Goal: Navigation & Orientation: Find specific page/section

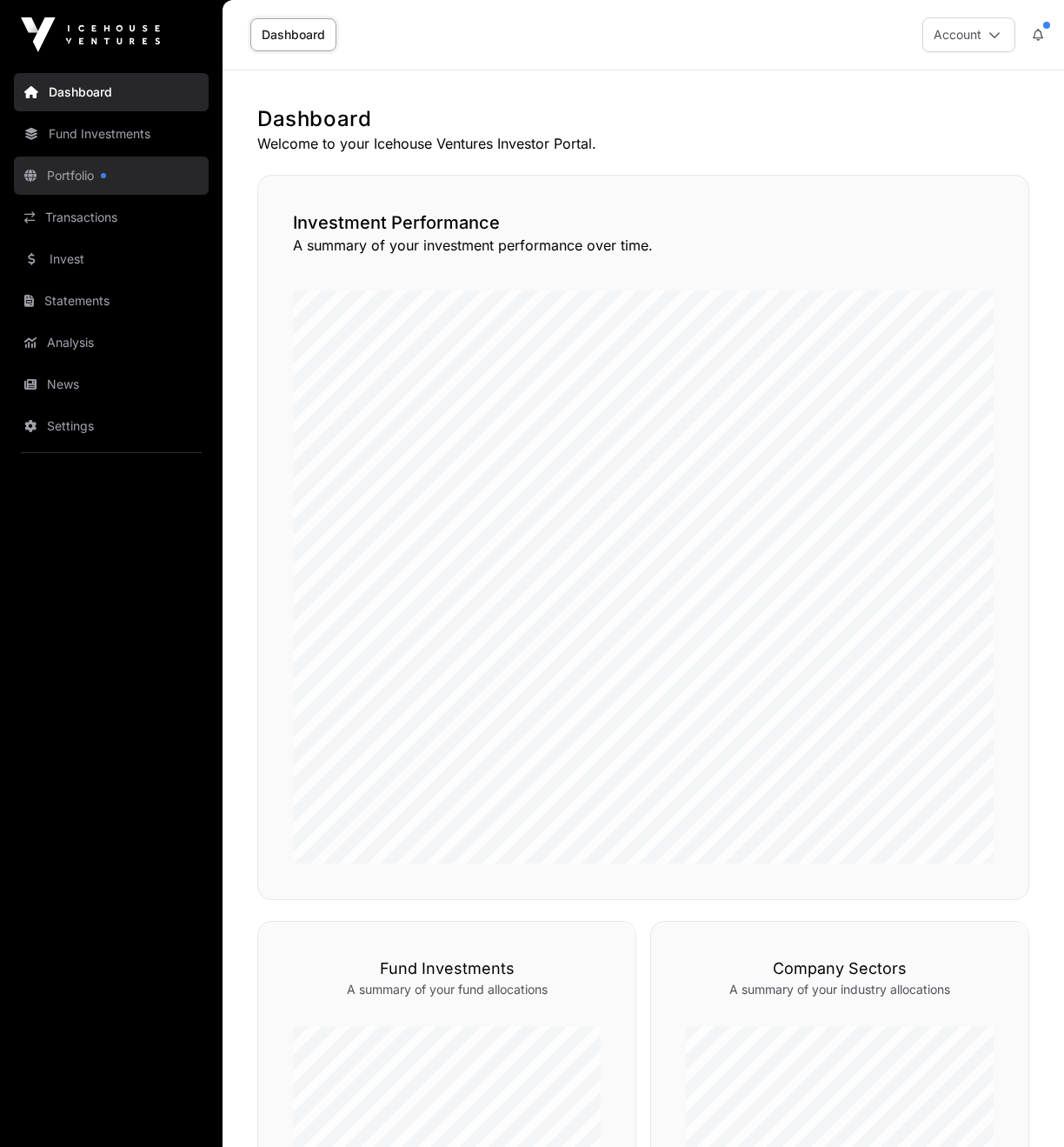
click at [113, 177] on link "Portfolio" at bounding box center [111, 175] width 195 height 38
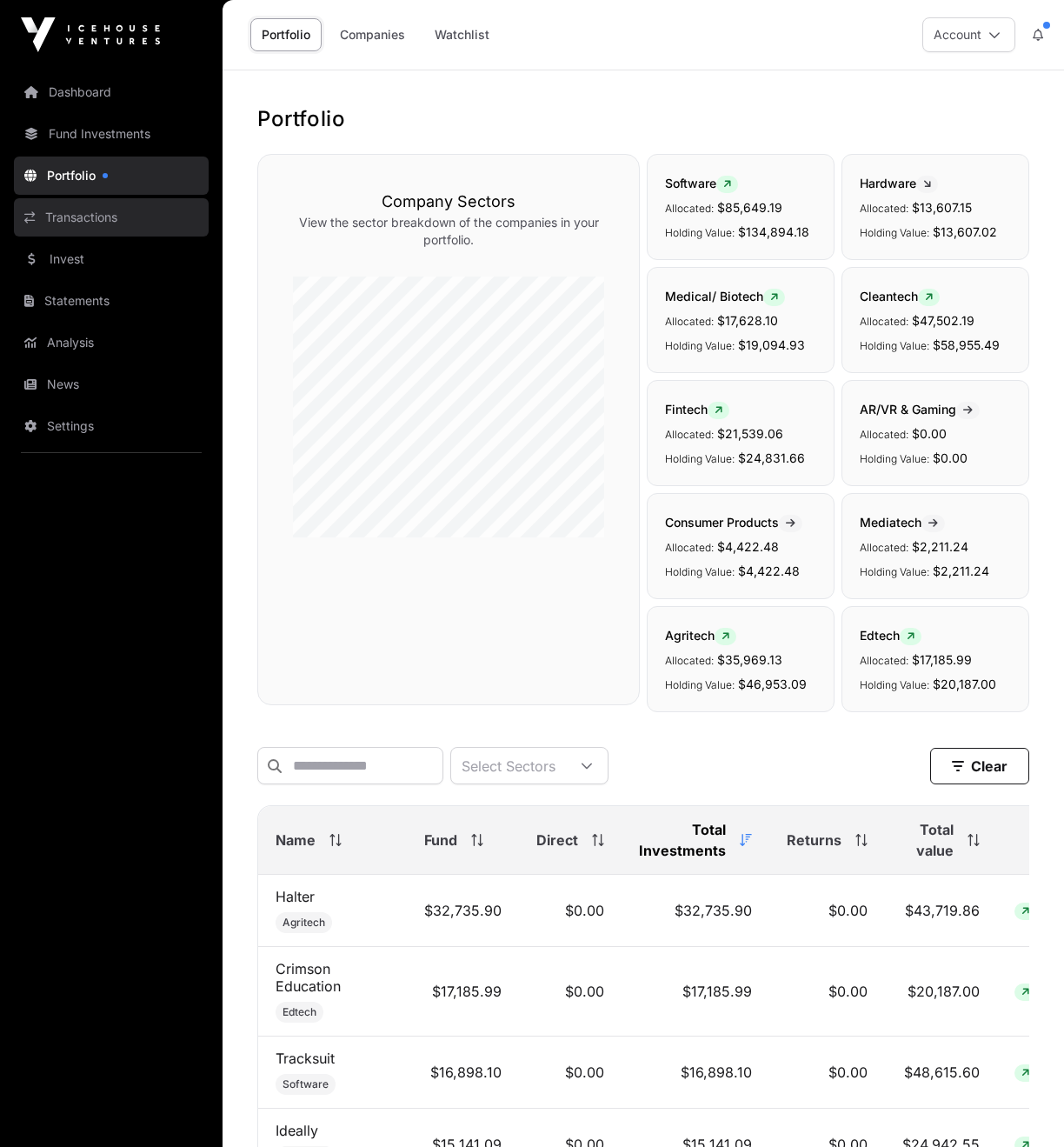
click at [109, 214] on link "Transactions" at bounding box center [111, 217] width 195 height 38
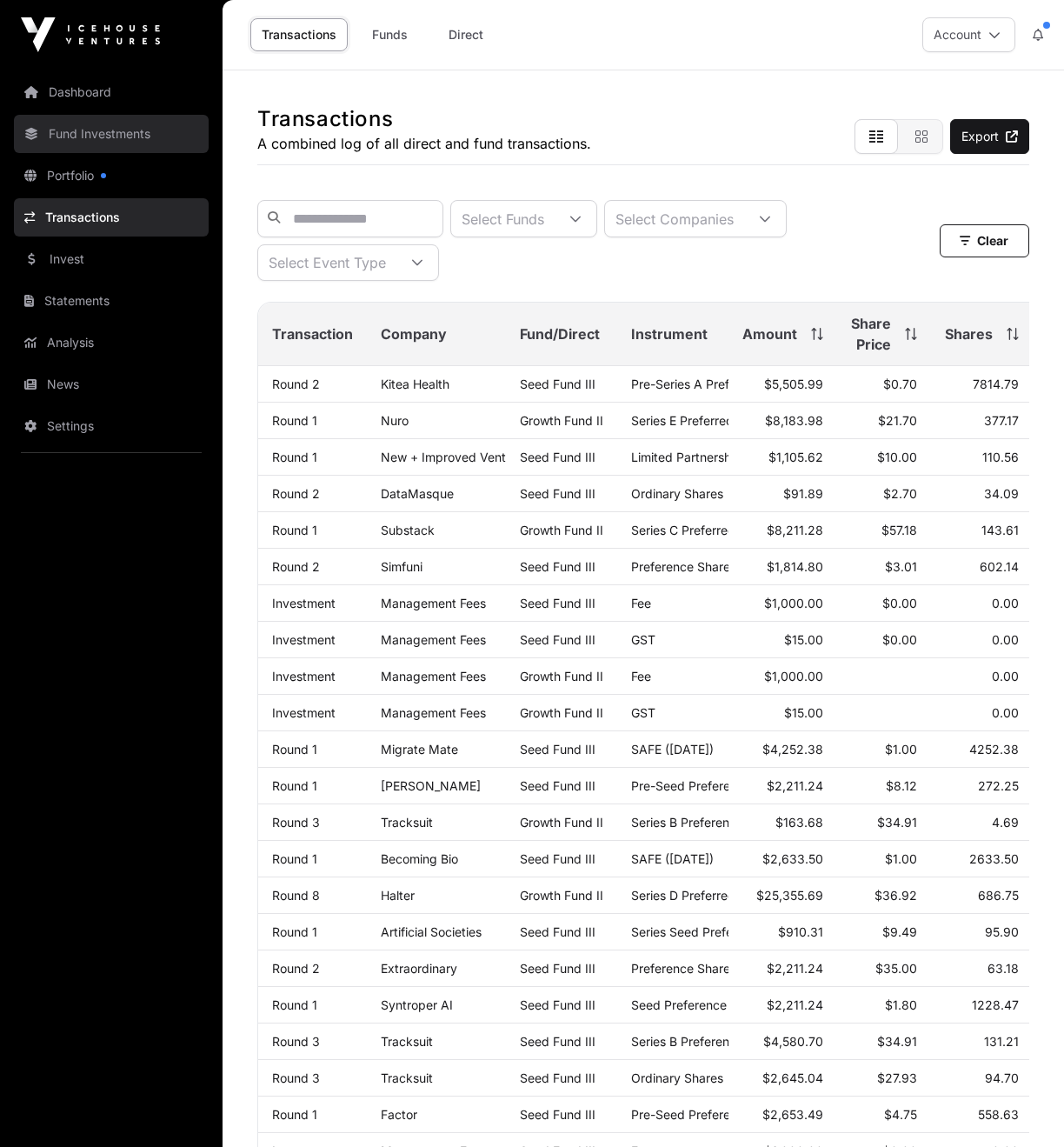
click at [104, 131] on link "Fund Investments" at bounding box center [111, 134] width 195 height 38
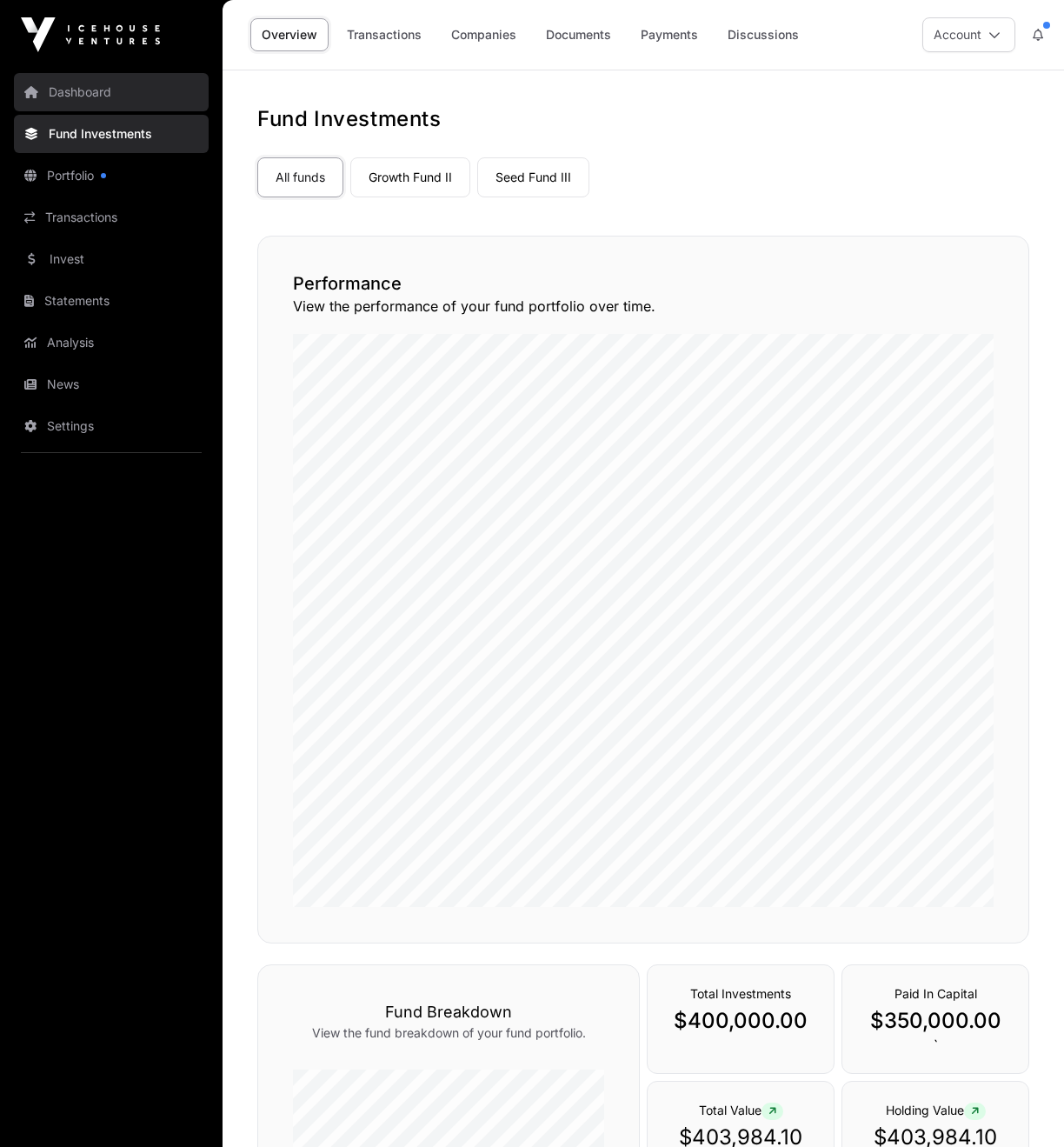
click at [128, 104] on link "Dashboard" at bounding box center [111, 92] width 195 height 38
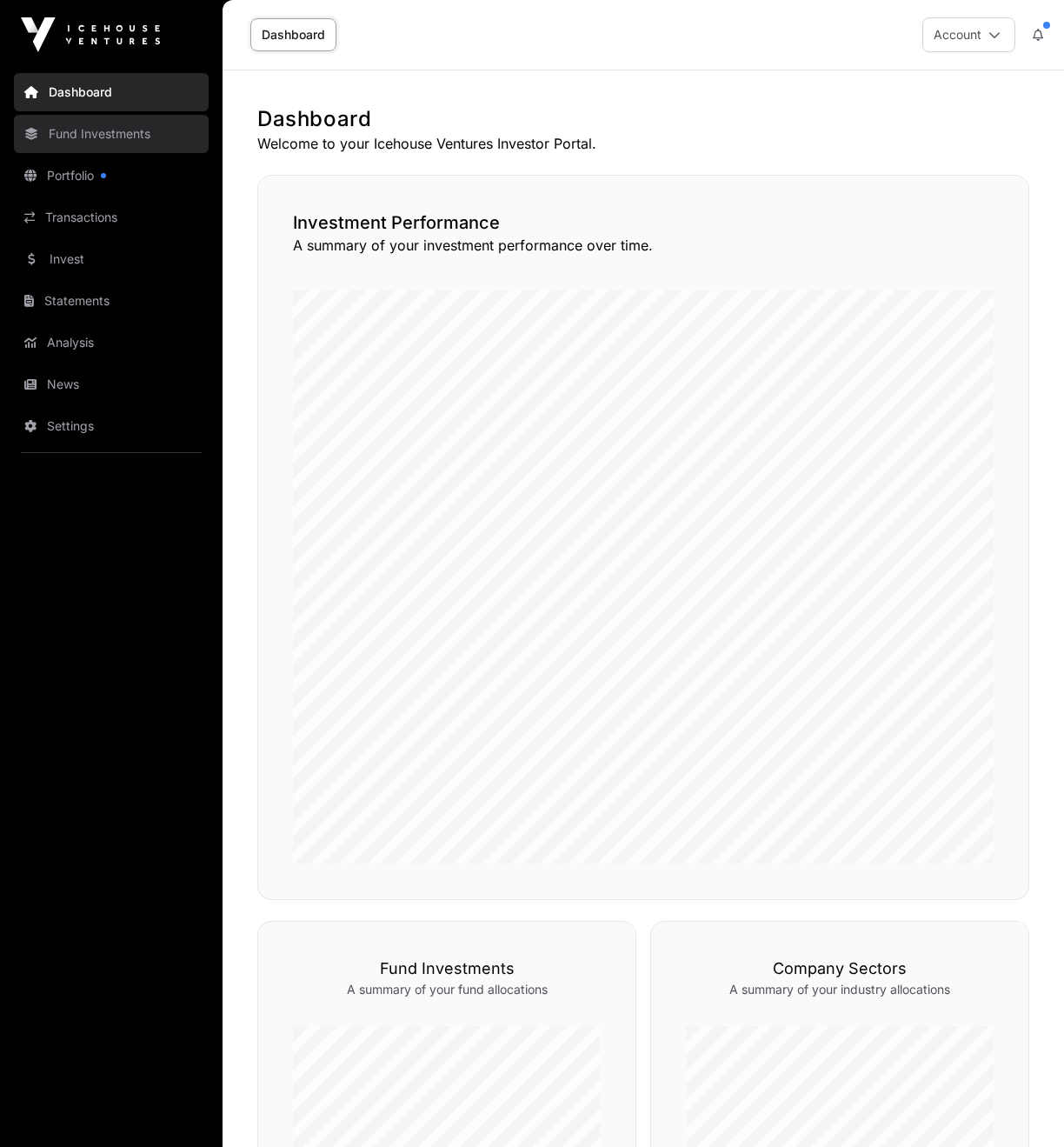
click at [118, 148] on link "Fund Investments" at bounding box center [111, 134] width 195 height 38
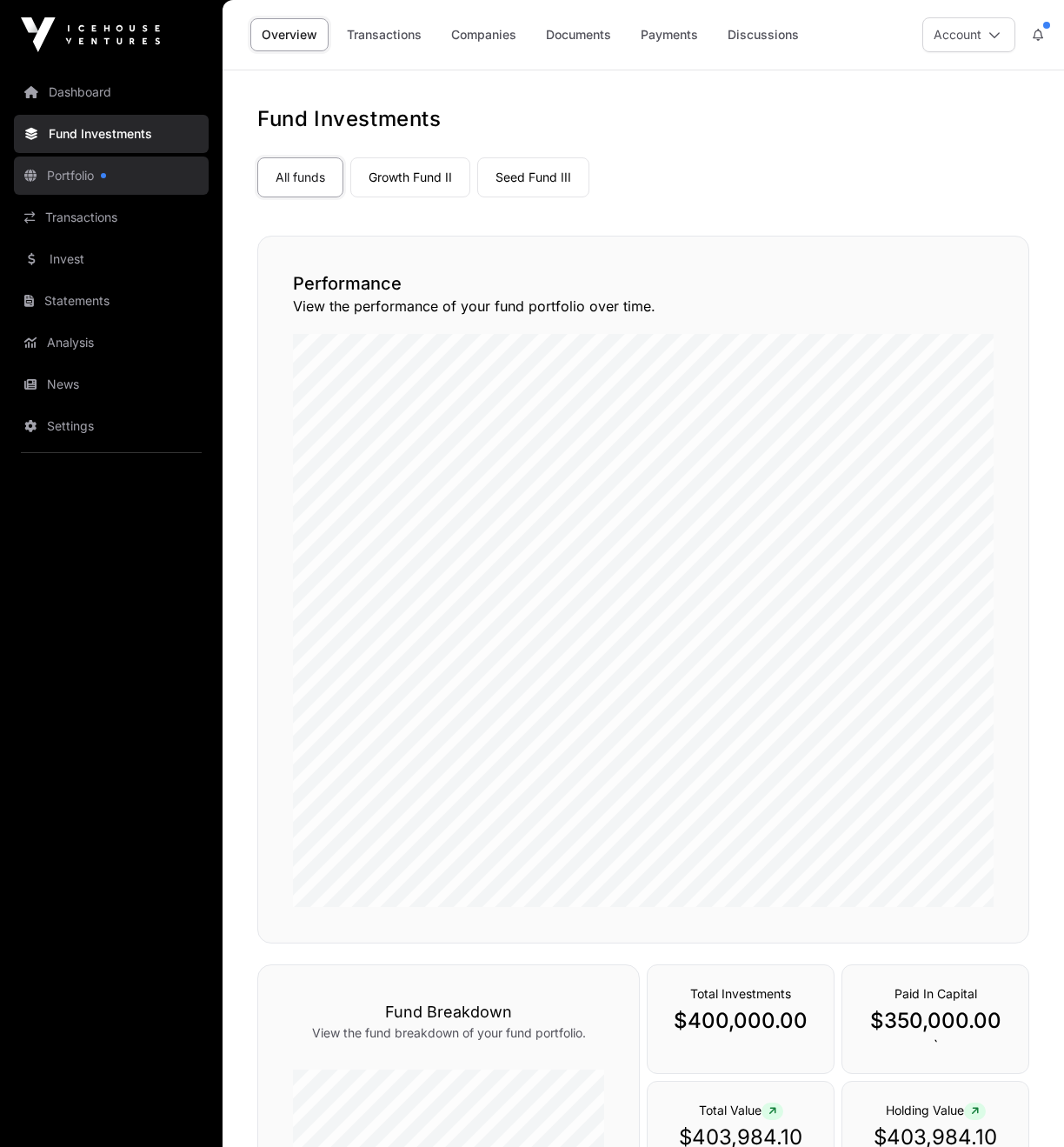
click at [114, 172] on link "Portfolio" at bounding box center [111, 175] width 195 height 38
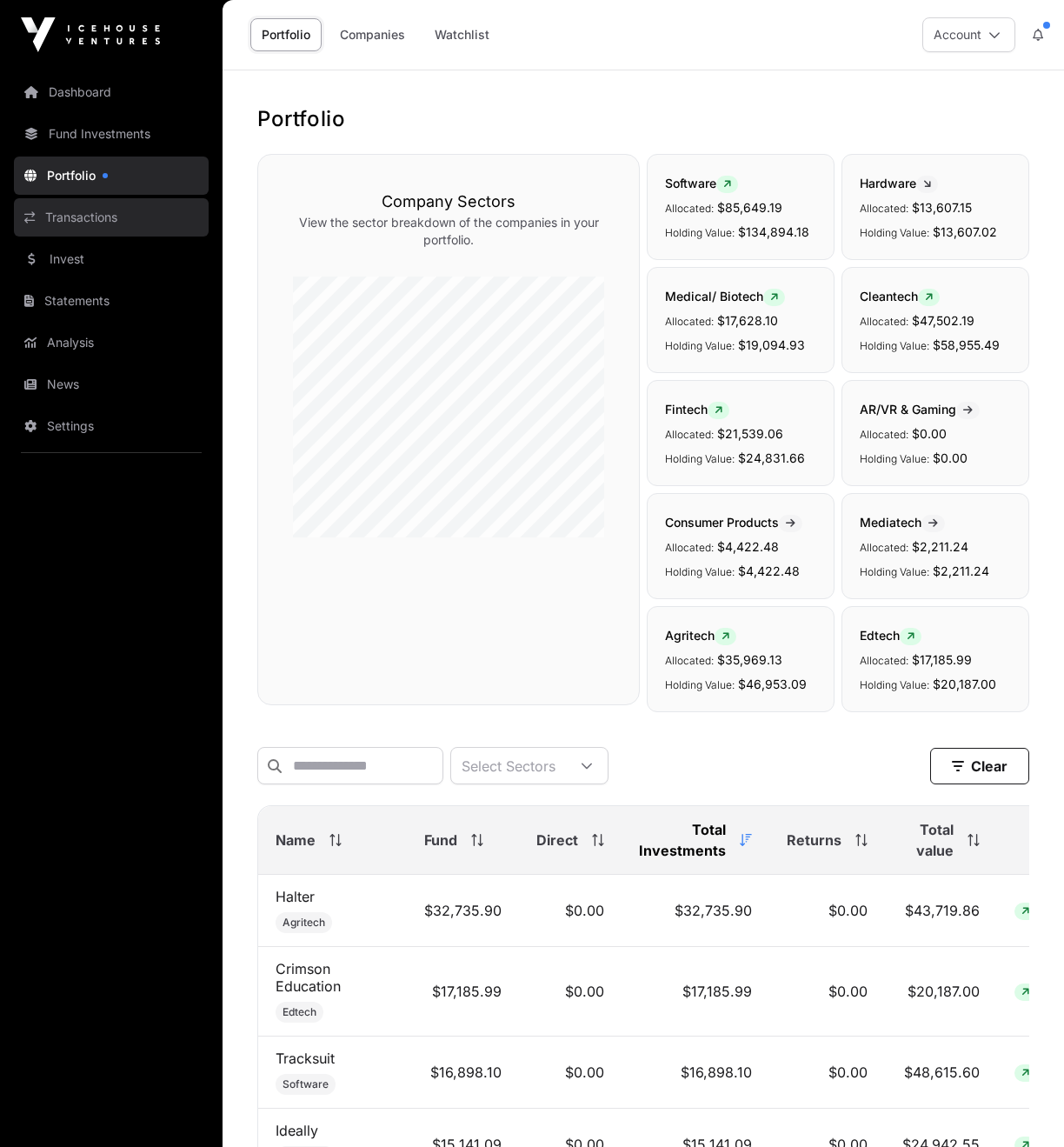
click at [118, 213] on link "Transactions" at bounding box center [111, 217] width 195 height 38
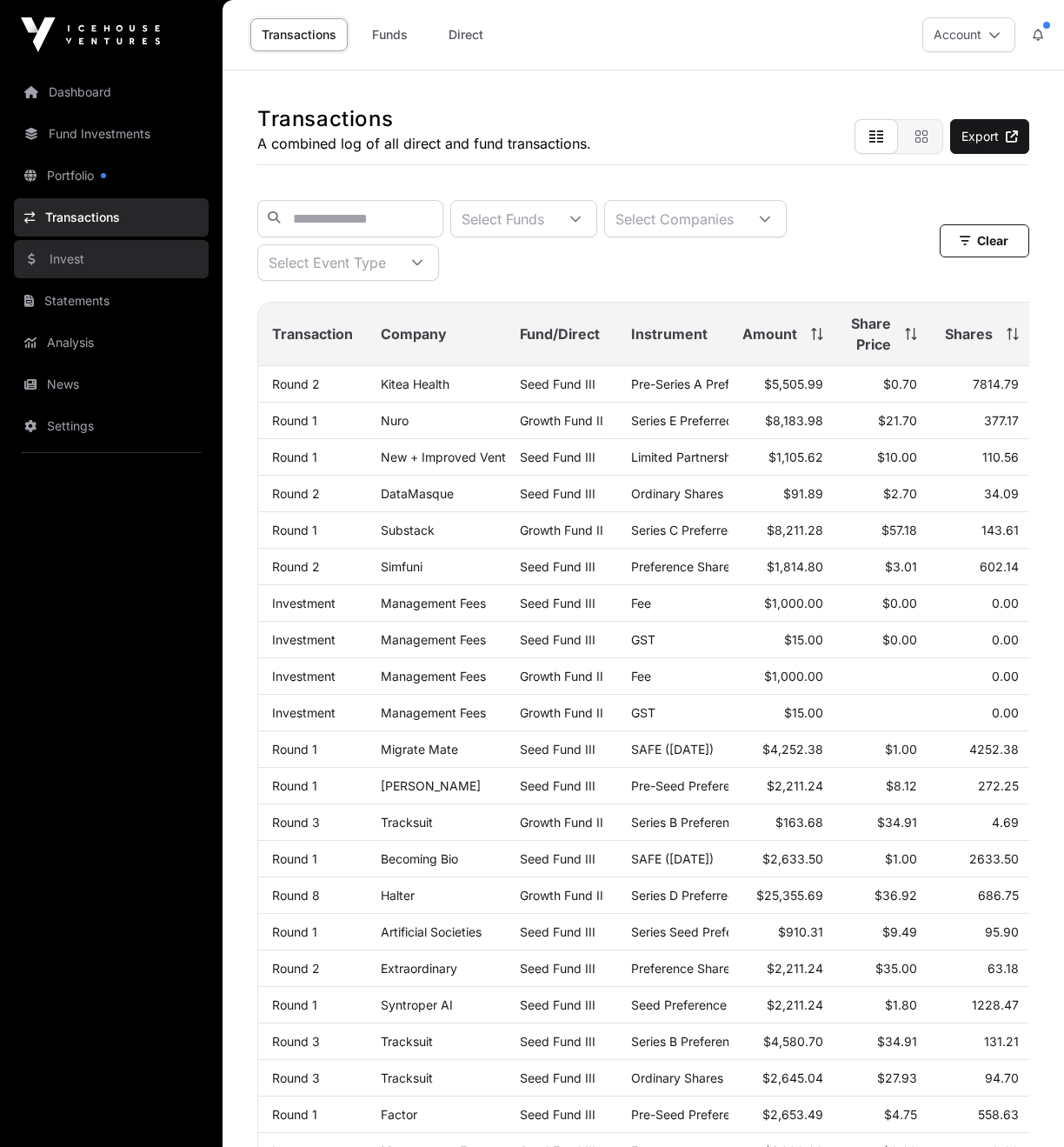
click at [114, 270] on link "Invest" at bounding box center [111, 259] width 195 height 38
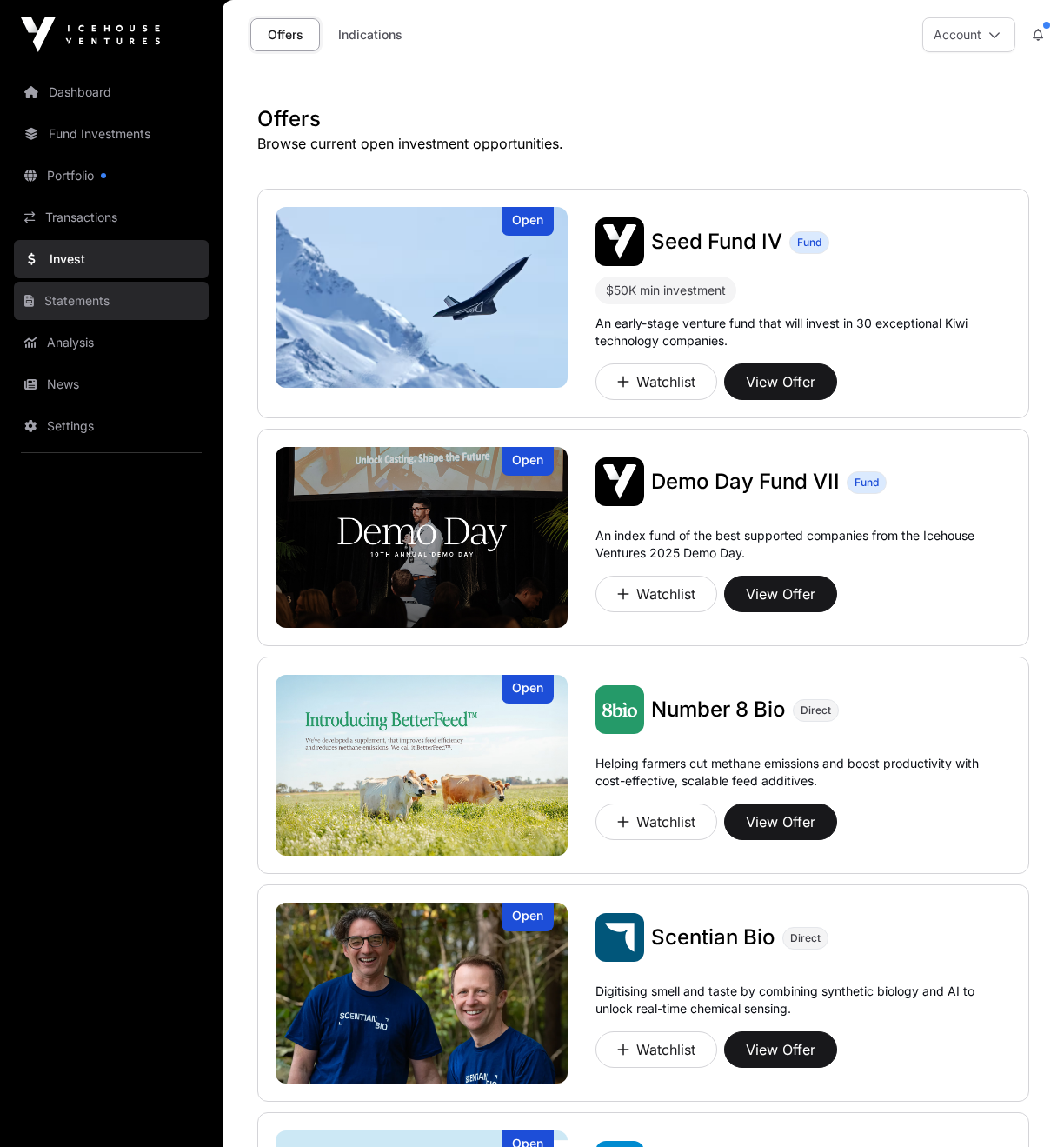
click at [117, 316] on link "Statements" at bounding box center [111, 301] width 195 height 38
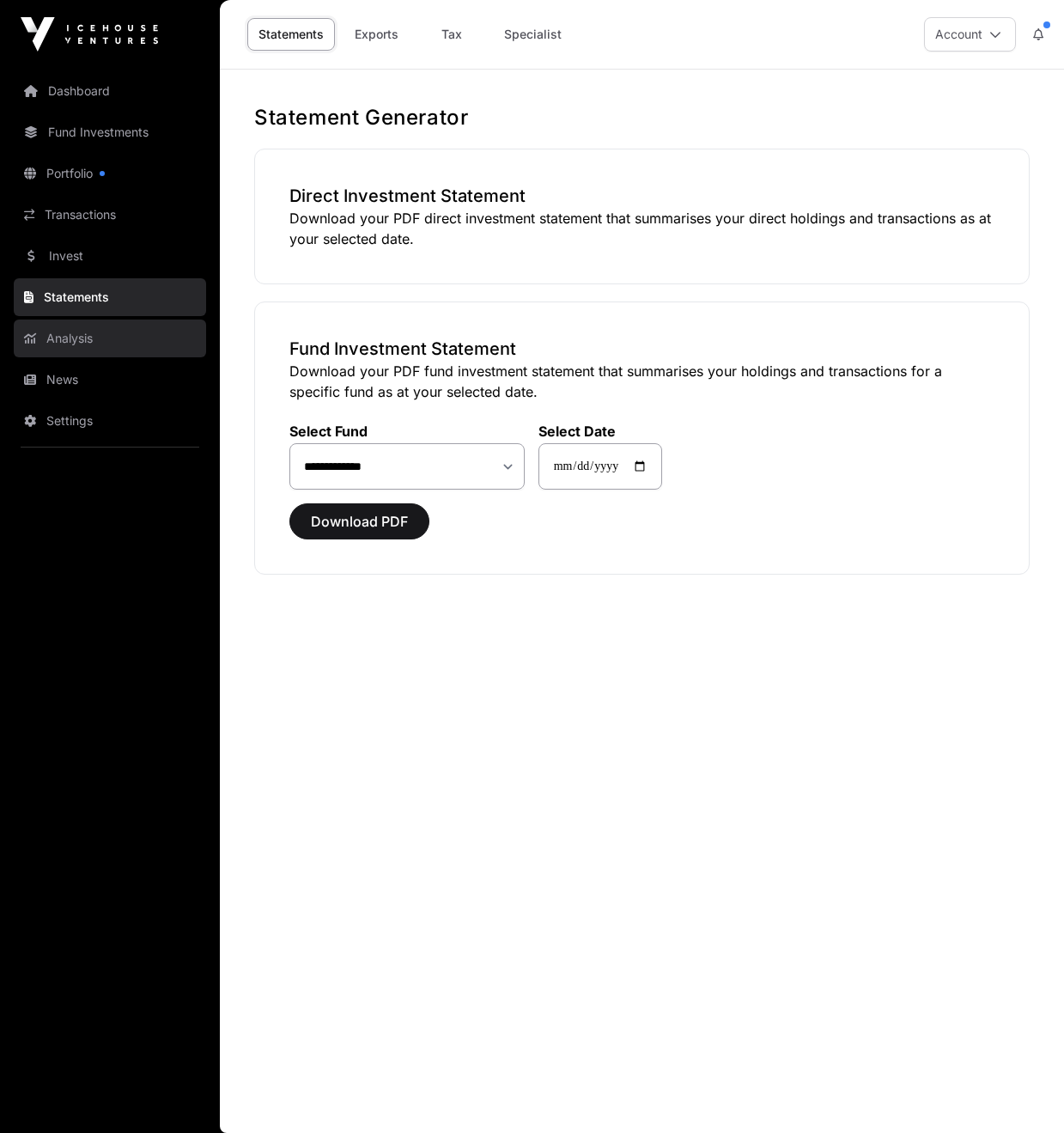
click at [100, 333] on link "Analysis" at bounding box center [110, 338] width 192 height 38
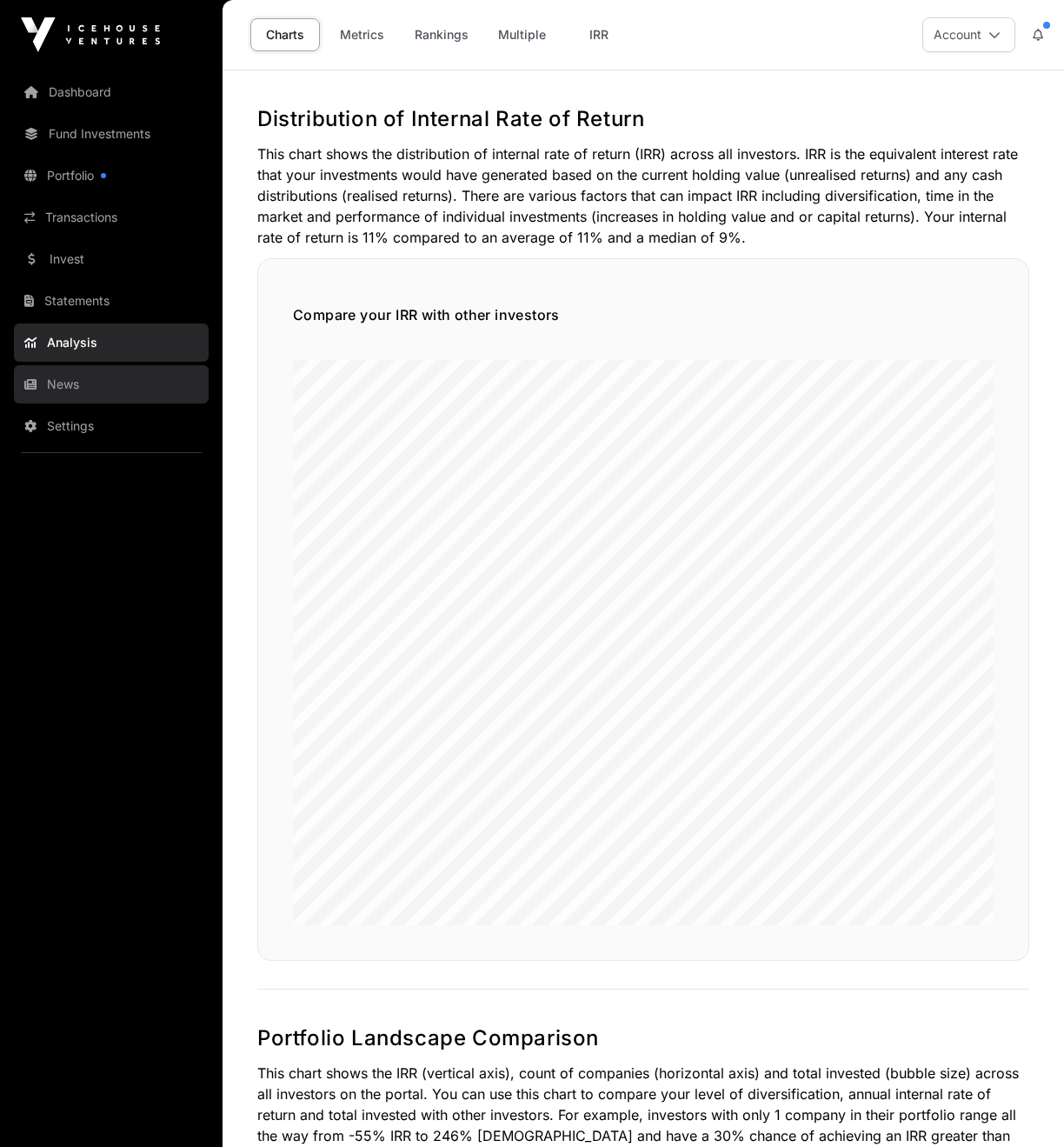
click at [115, 391] on link "News" at bounding box center [111, 384] width 195 height 38
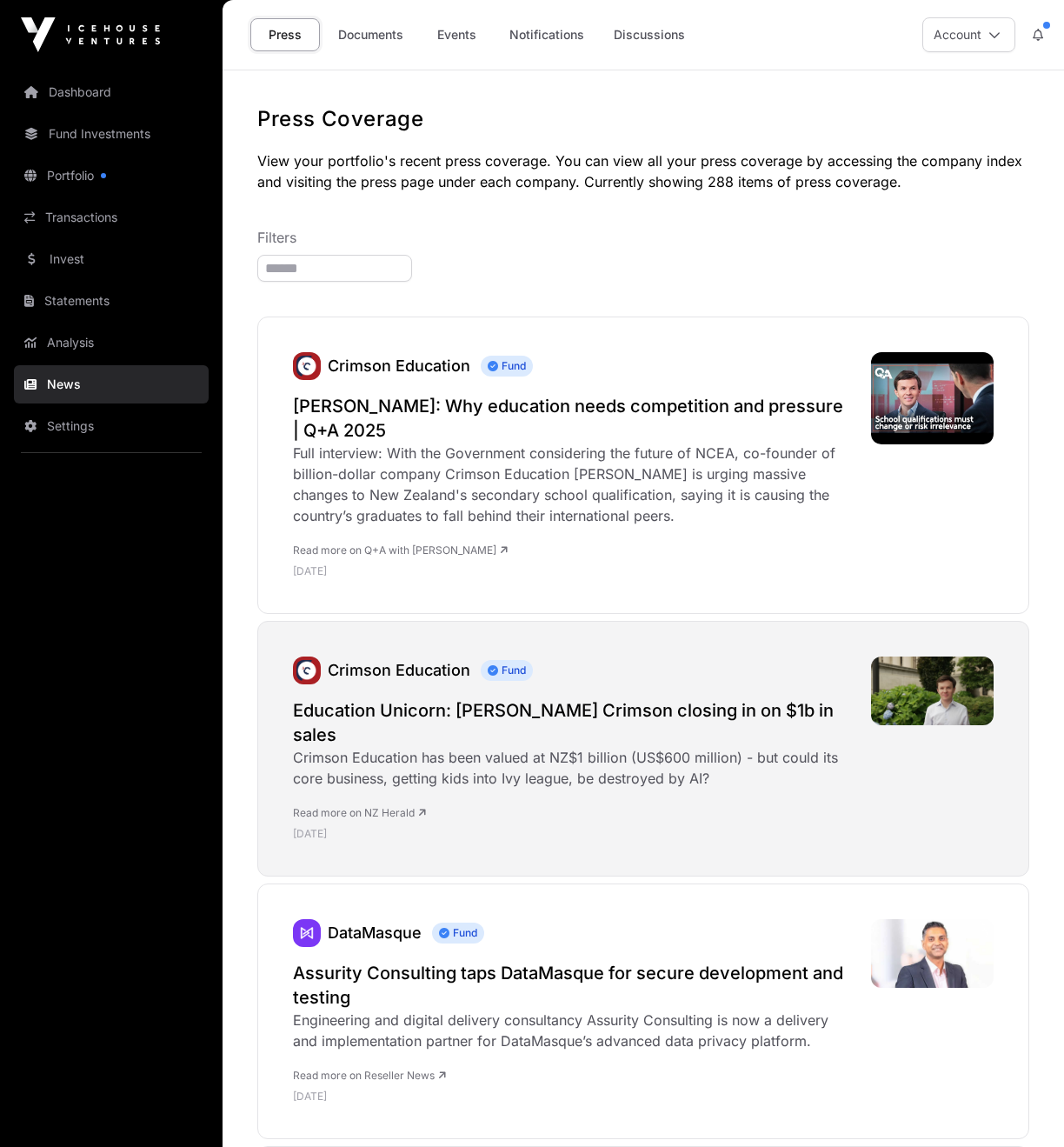
scroll to position [365, 0]
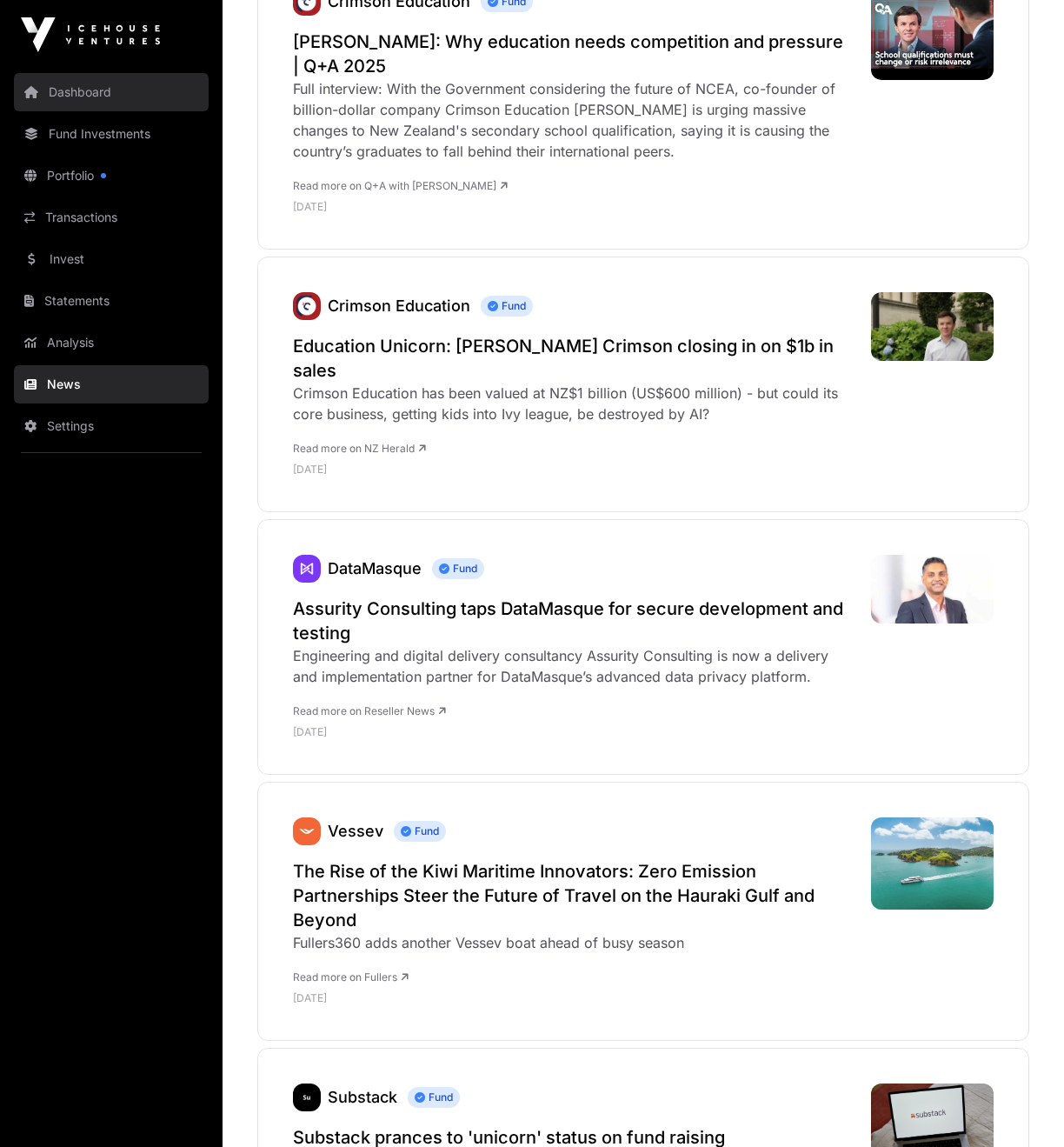
click at [80, 90] on link "Dashboard" at bounding box center [111, 92] width 195 height 38
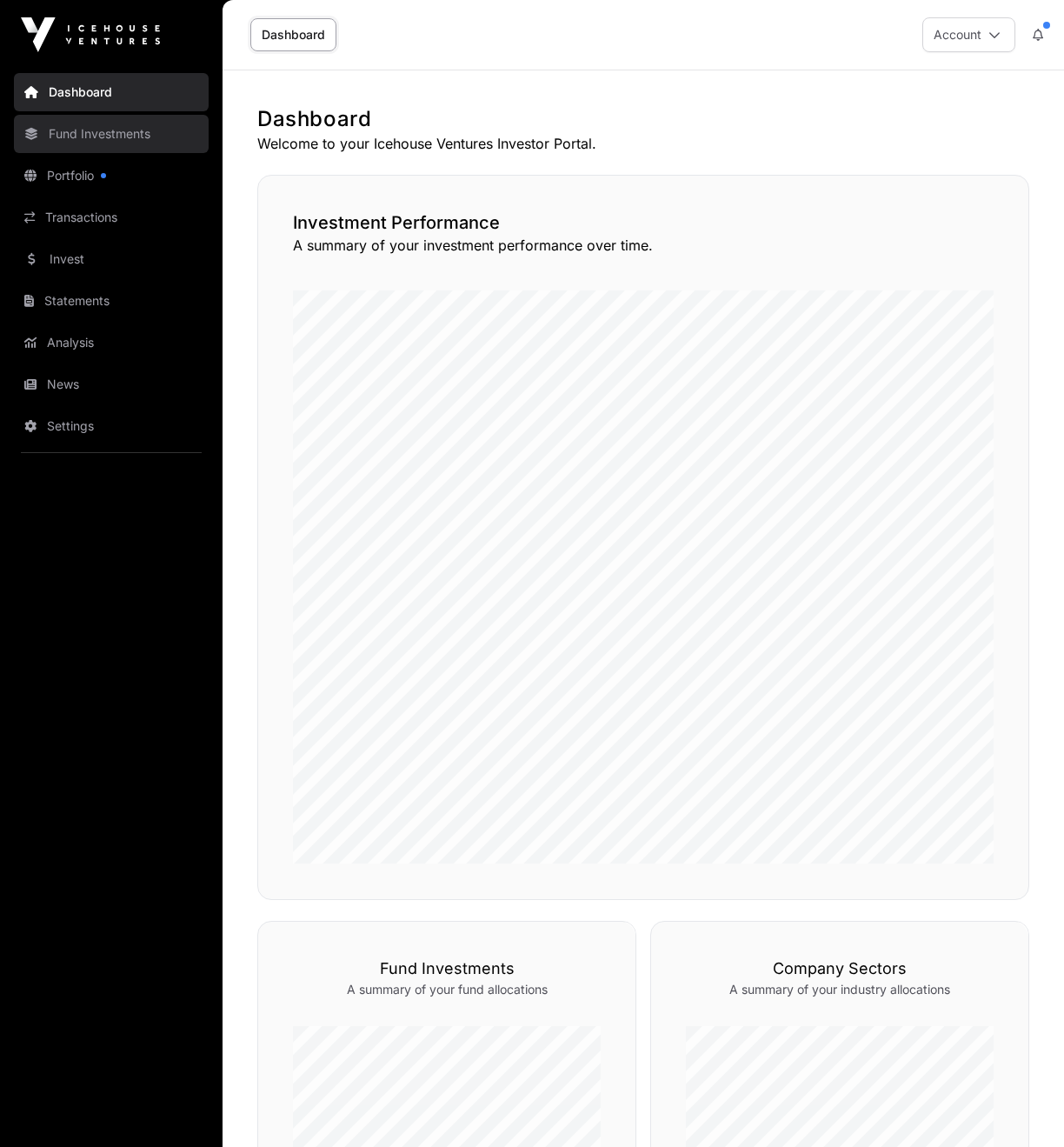
click at [132, 140] on link "Fund Investments" at bounding box center [111, 134] width 195 height 38
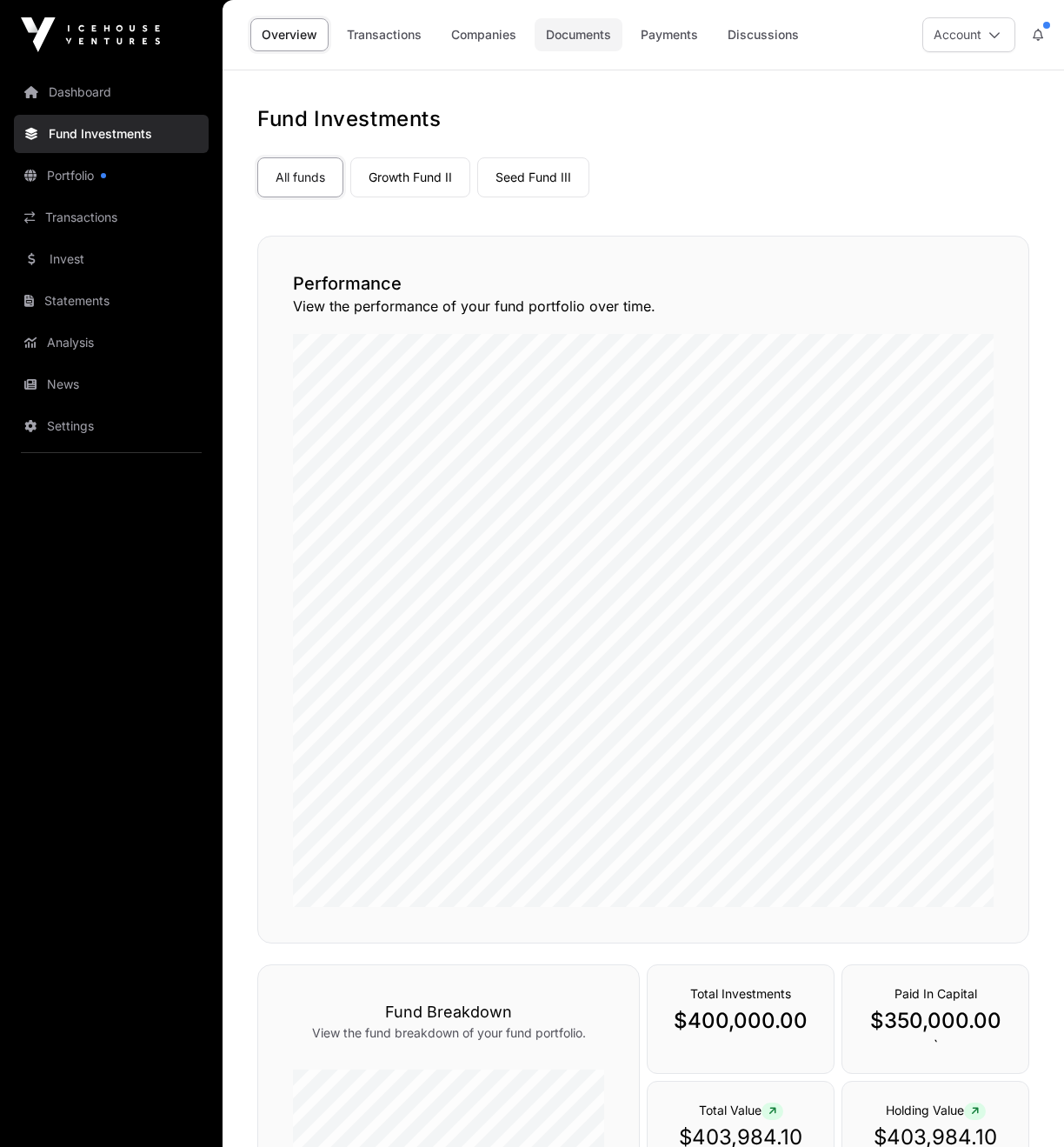
click at [559, 21] on link "Documents" at bounding box center [578, 35] width 88 height 33
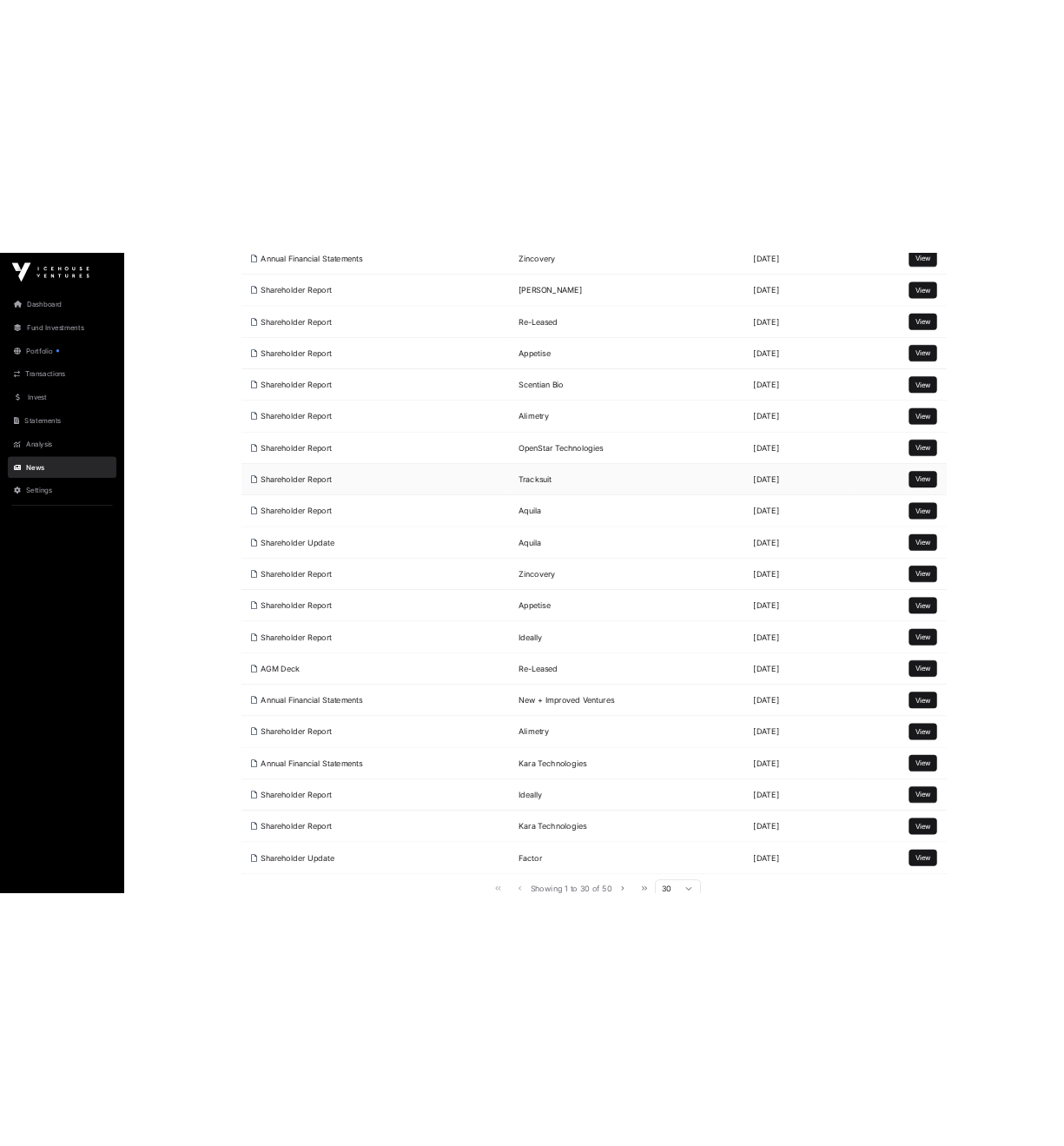
scroll to position [962, 0]
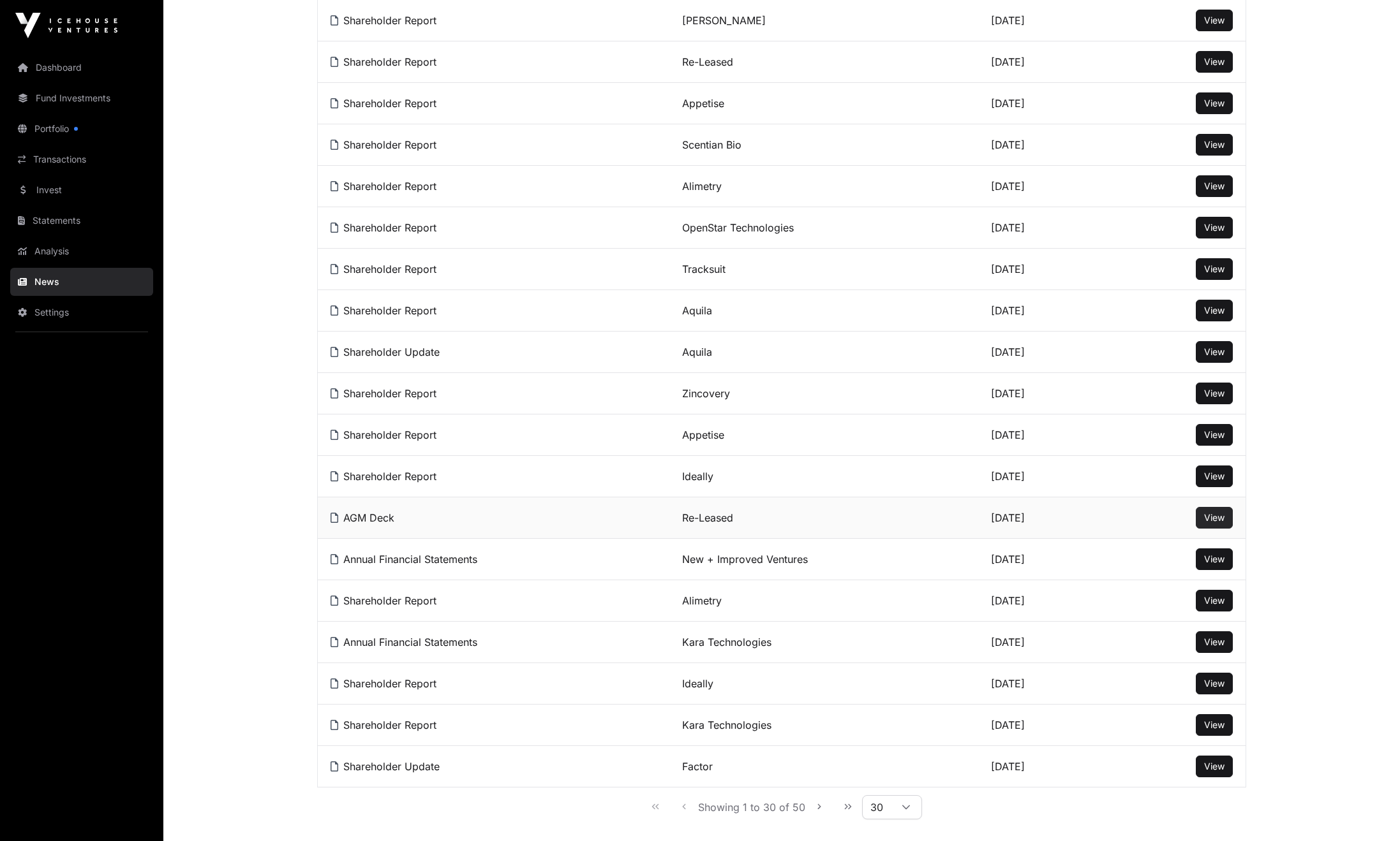
click at [1210, 523] on span "View" at bounding box center [1214, 518] width 20 height 11
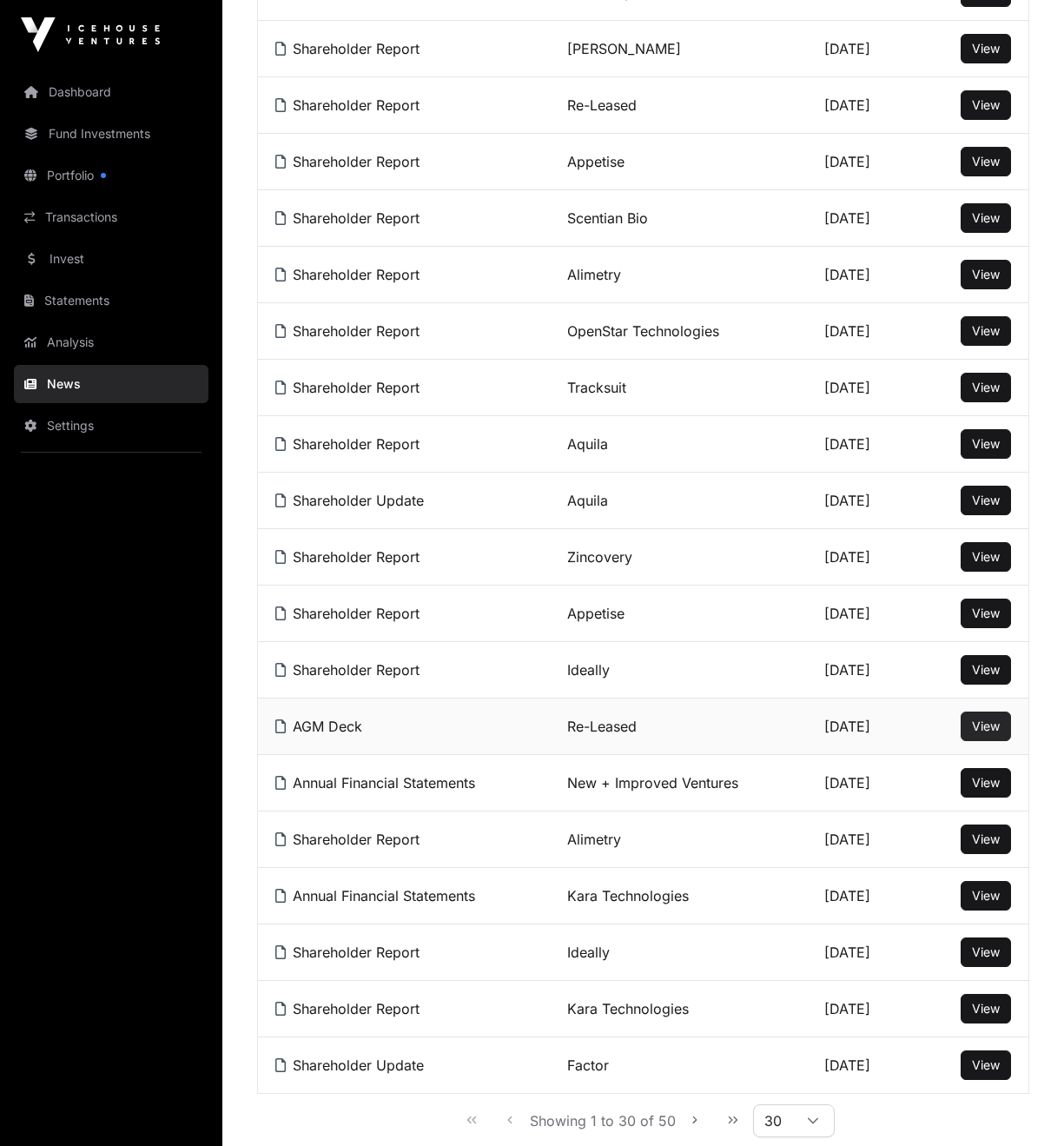
scroll to position [0, 0]
